Goal: Ask a question

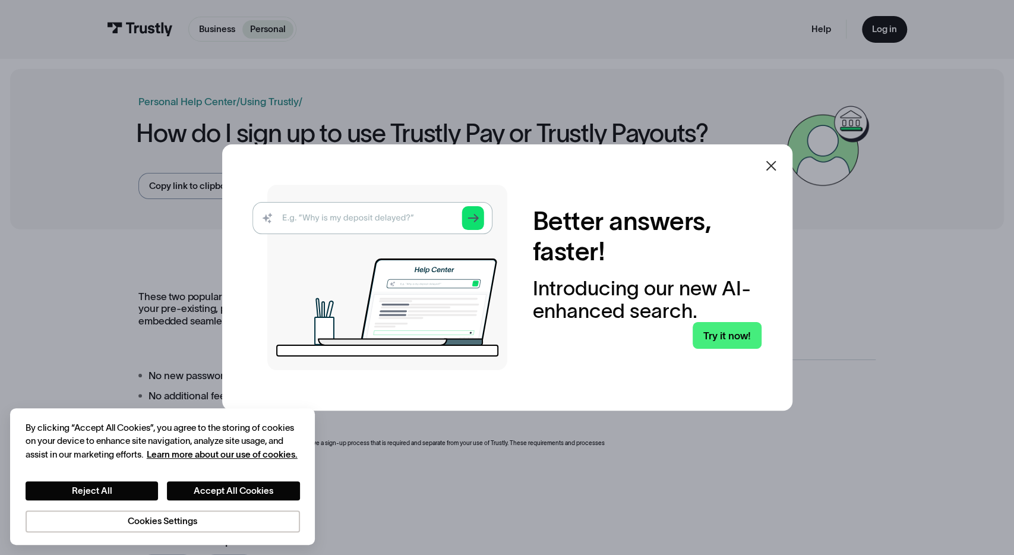
click at [395, 213] on img at bounding box center [380, 277] width 255 height 185
click at [399, 219] on img at bounding box center [380, 277] width 255 height 185
click at [205, 488] on button "Accept All Cookies" at bounding box center [233, 490] width 133 height 19
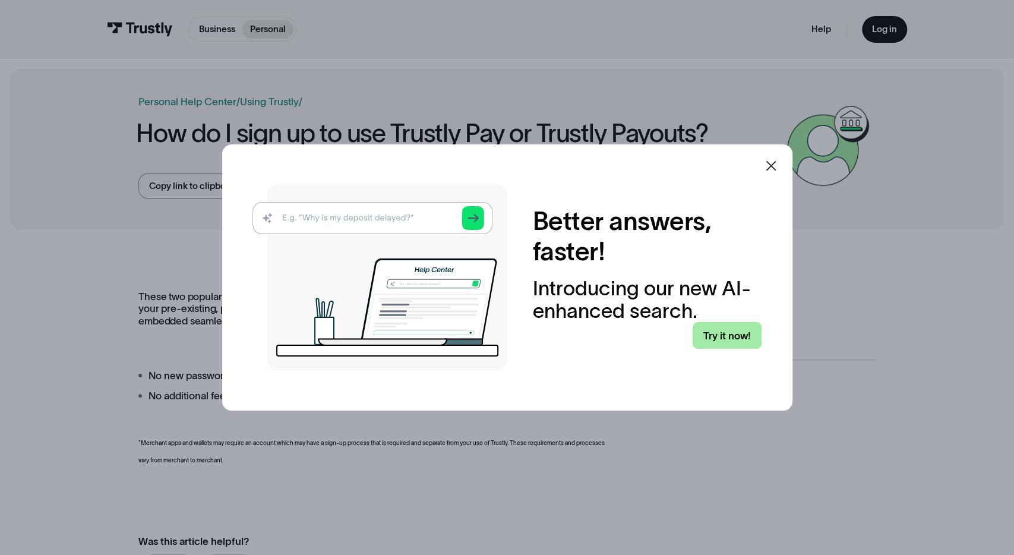
click at [711, 329] on link "Try it now!" at bounding box center [727, 335] width 69 height 27
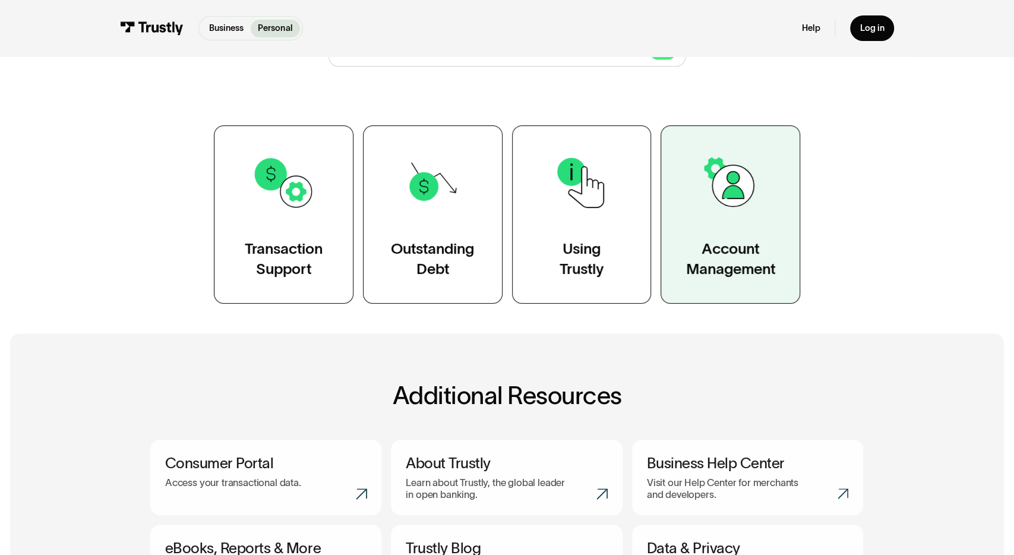
scroll to position [185, 0]
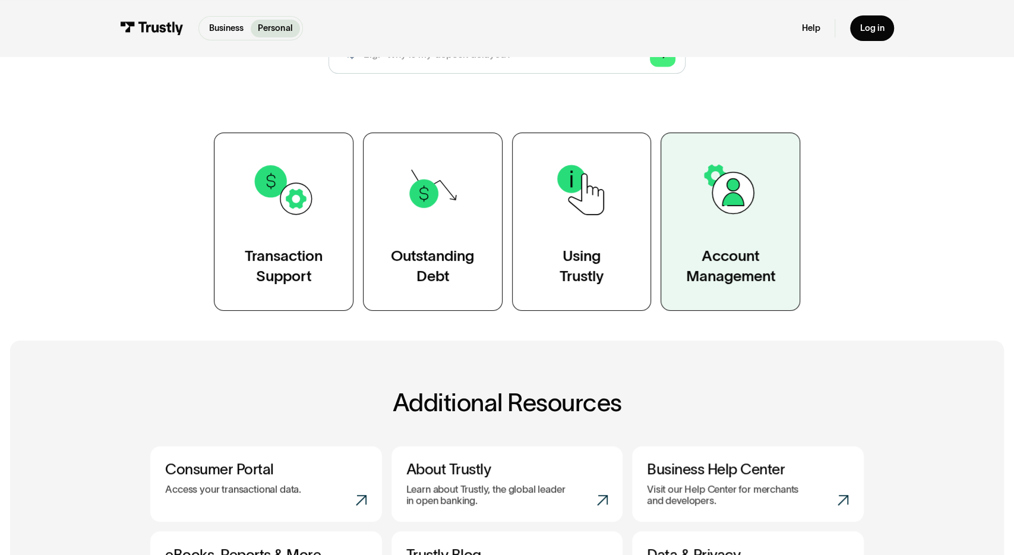
click at [742, 218] on img at bounding box center [731, 190] width 64 height 64
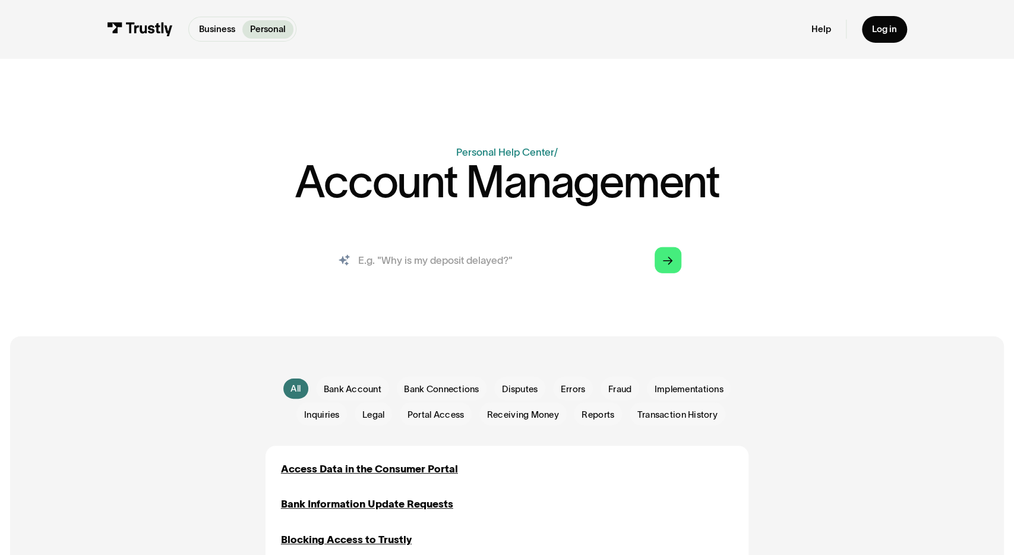
click at [480, 269] on input "search" at bounding box center [507, 259] width 368 height 40
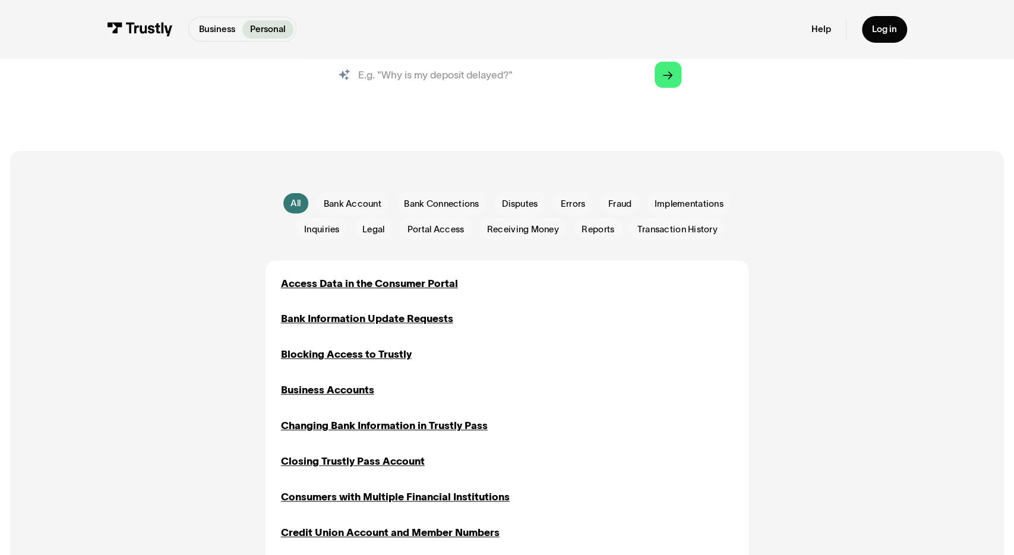
scroll to position [124, 0]
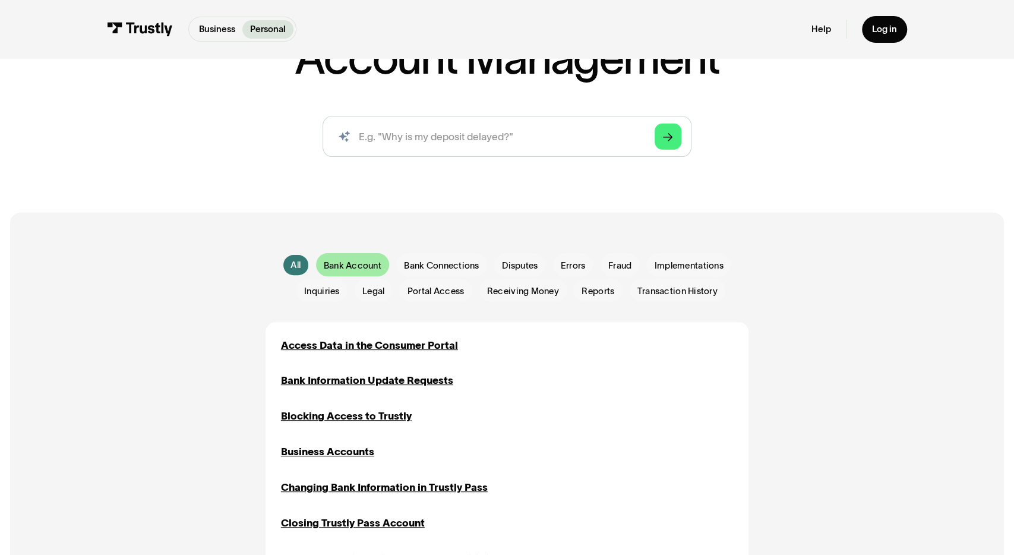
click at [364, 270] on span "Bank Account" at bounding box center [353, 265] width 58 height 12
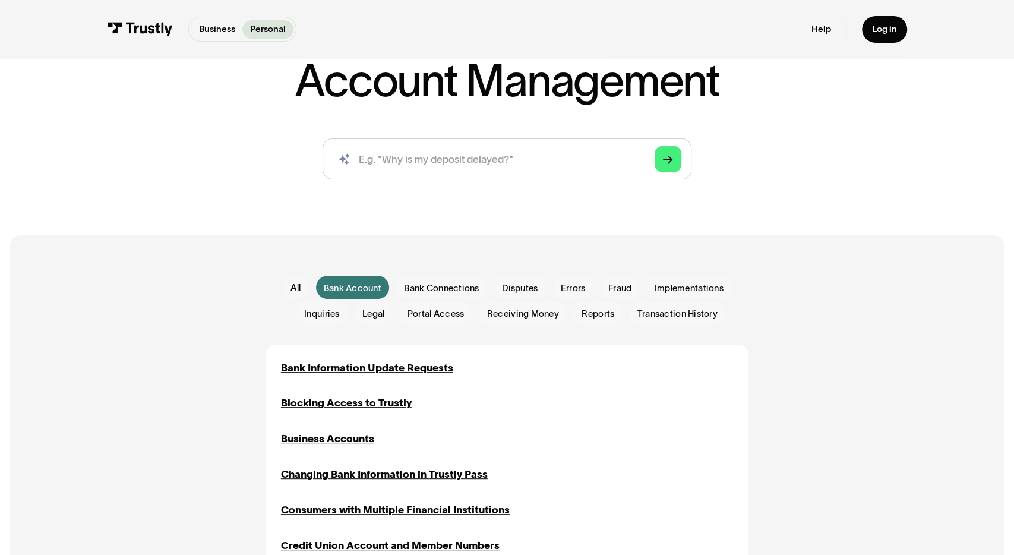
scroll to position [62, 0]
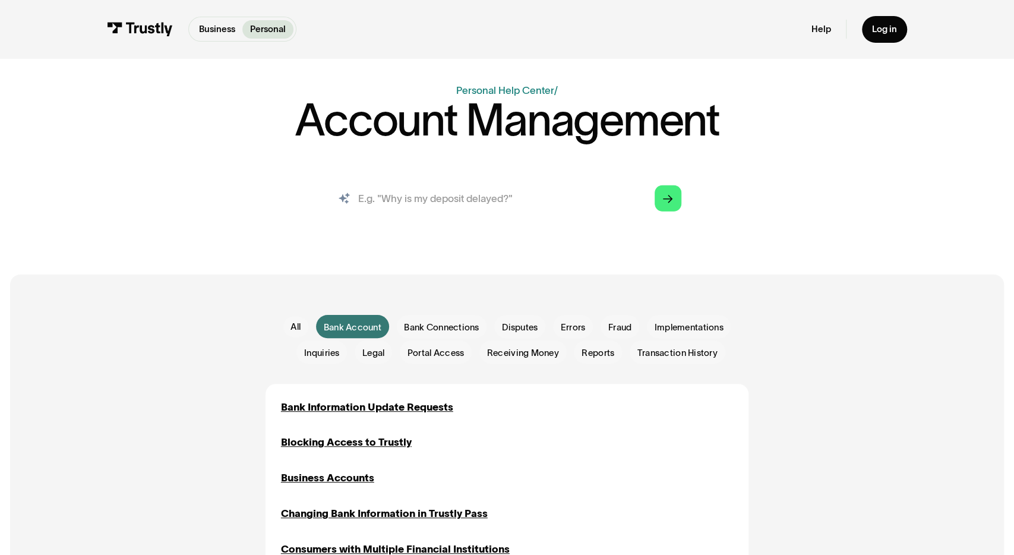
click at [462, 193] on input "search" at bounding box center [507, 198] width 368 height 40
click at [871, 29] on link "Log in" at bounding box center [884, 29] width 45 height 27
